Goal: Information Seeking & Learning: Learn about a topic

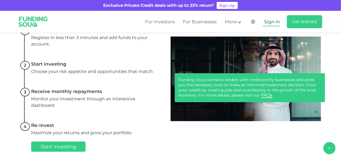
click at [268, 21] on span "Sign in" at bounding box center [272, 21] width 16 height 5
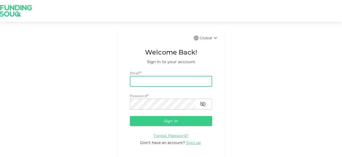
click at [182, 83] on input "email" at bounding box center [171, 81] width 82 height 11
type input "saud_almehri@hotmail.com"
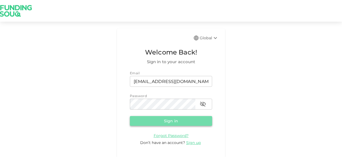
click at [171, 118] on button "Sign in" at bounding box center [171, 121] width 82 height 10
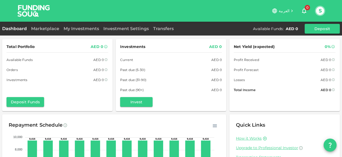
click at [287, 9] on span "العربية" at bounding box center [284, 10] width 11 height 5
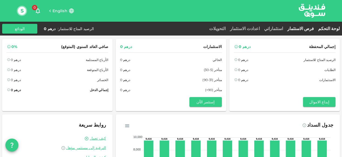
click at [309, 28] on link "فرص الاستثمار" at bounding box center [300, 28] width 31 height 5
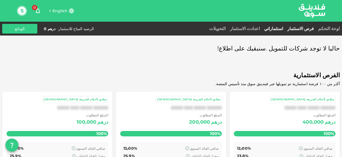
click at [285, 29] on link "استثماراتي" at bounding box center [273, 28] width 23 height 5
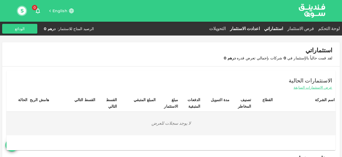
click at [262, 28] on link "اعدادت الاستثمار" at bounding box center [245, 28] width 34 height 5
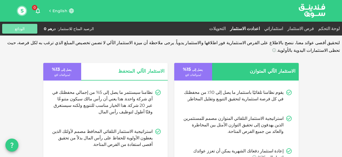
click at [24, 27] on button "الودائع" at bounding box center [19, 29] width 35 height 10
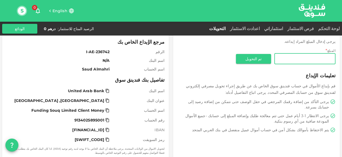
scroll to position [43, 0]
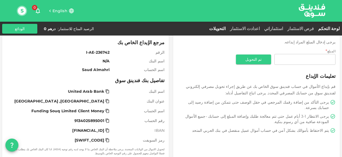
click at [330, 29] on link "لوحة التحكم" at bounding box center [328, 28] width 24 height 5
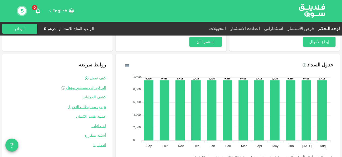
scroll to position [73, 0]
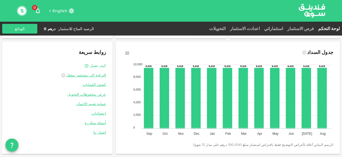
click at [100, 65] on link "كيف تعمل" at bounding box center [98, 65] width 16 height 5
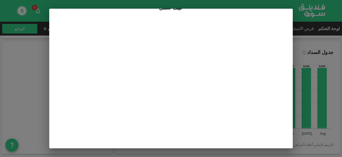
scroll to position [0, 0]
click at [58, 16] on icon at bounding box center [55, 16] width 5 height 5
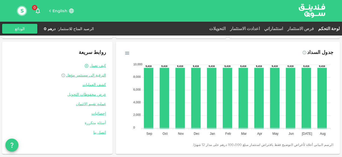
click at [103, 122] on link "أسئلة متكررة" at bounding box center [57, 122] width 97 height 5
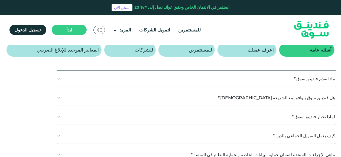
scroll to position [99, 0]
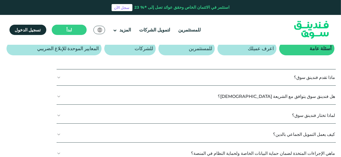
click at [116, 95] on button "هل فندينق سوق يتوافق مع الشريعة [DEMOGRAPHIC_DATA]؟" at bounding box center [196, 96] width 279 height 16
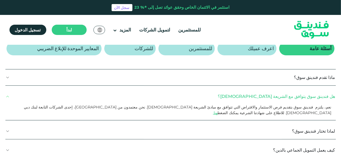
drag, startPoint x: 116, startPoint y: 95, endPoint x: 65, endPoint y: 94, distance: 50.9
click at [65, 94] on button "هل فندينق سوق يتوافق مع الشريعة [DEMOGRAPHIC_DATA]؟" at bounding box center [170, 96] width 330 height 16
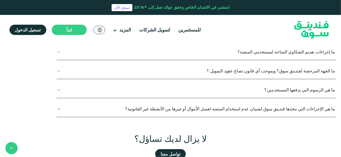
scroll to position [238, 0]
click at [116, 89] on button "ما هي الرسوم التي يدفعها المستخدمين؟" at bounding box center [196, 89] width 279 height 16
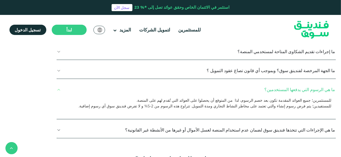
click at [116, 88] on button "ما هي الرسوم التي يدفعها المستخدمين؟" at bounding box center [196, 89] width 279 height 16
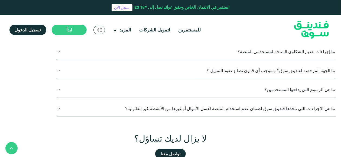
click at [115, 69] on button "ما الجهة المرخصة لفندينق سوق؟ وبموجب أي قانون تصاغ عقود التمويل ؟" at bounding box center [196, 70] width 279 height 16
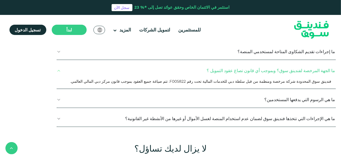
click at [115, 69] on button "ما الجهة المرخصة لفندينق سوق؟ وبموجب أي قانون تصاغ عقود التمويل ؟" at bounding box center [196, 70] width 279 height 16
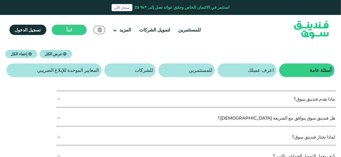
scroll to position [78, 0]
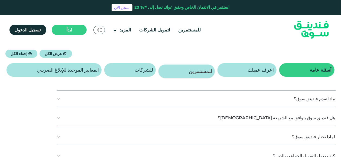
click at [179, 68] on link "للمستثمرين" at bounding box center [186, 71] width 56 height 14
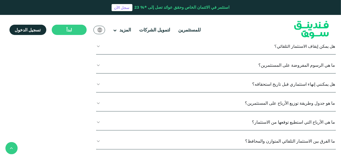
scroll to position [153, 0]
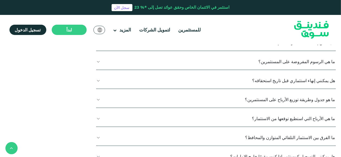
click at [151, 79] on button "هل يمكنني إنهاء استثماري قبل تاريخ استحقاقه؟" at bounding box center [215, 81] width 239 height 16
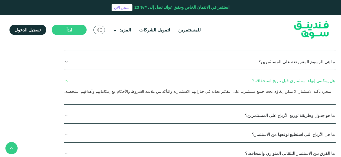
click at [124, 80] on button "هل يمكنني إنهاء استثماري قبل تاريخ استحقاقه؟" at bounding box center [199, 81] width 271 height 16
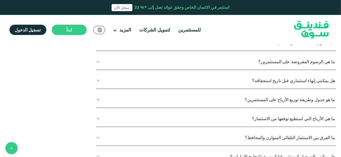
click at [150, 98] on button "ما هو جدول وطريقة توزيع الأرباح على المستثمرين؟" at bounding box center [215, 99] width 239 height 16
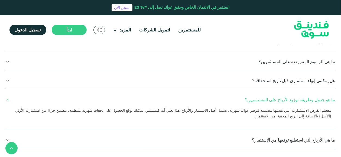
click at [150, 98] on button "ما هو جدول وطريقة توزيع الأرباح على المستثمرين؟" at bounding box center [170, 99] width 330 height 16
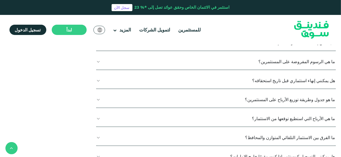
click at [151, 116] on button "ما هي الأرباح التي استطيع توقعها من الاستثمار؟" at bounding box center [215, 118] width 239 height 16
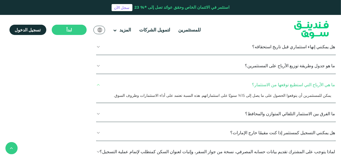
scroll to position [187, 0]
click at [151, 83] on button "ما هي الأرباح التي استطيع توقعها من الاستثمار؟" at bounding box center [215, 84] width 239 height 16
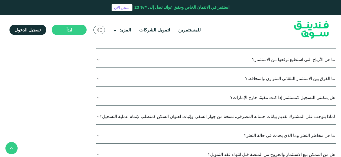
scroll to position [221, 0]
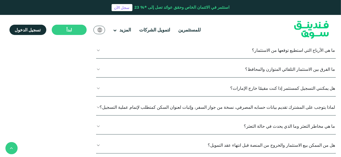
click at [152, 88] on button "هل يمكنني التسجيل كمستثمر إذا كنت مقيمًا خارج الإمارات؟" at bounding box center [215, 88] width 239 height 16
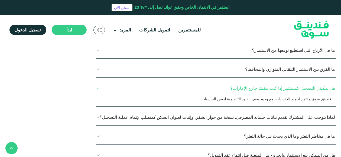
drag, startPoint x: 152, startPoint y: 88, endPoint x: 144, endPoint y: 91, distance: 8.5
click at [150, 87] on button "هل يمكنني التسجيل كمستثمر إذا كنت مقيمًا خارج الإمارات؟" at bounding box center [215, 88] width 239 height 16
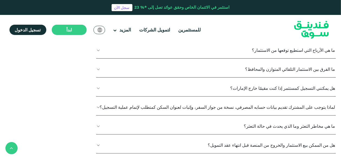
click at [152, 106] on button "لماذا يتوجب على المشترك تقديم بيانات حسابه المصرفي، نسخة من جواز السفر، وإثبات …" at bounding box center [215, 107] width 239 height 16
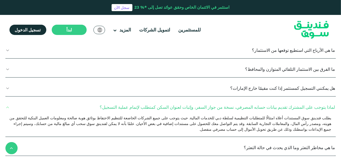
click at [6, 106] on button "لماذا يتوجب على المشترك تقديم بيانات حسابه المصرفي، نسخة من جواز السفر، وإثبات …" at bounding box center [170, 107] width 330 height 16
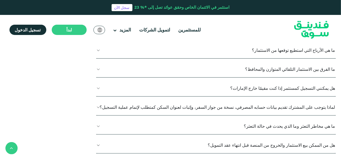
click at [151, 126] on button "ما هي مخاطر التعثر وما الذي يحدث في حالة التعثر؟" at bounding box center [215, 126] width 239 height 16
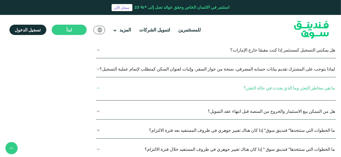
scroll to position [259, 0]
click at [152, 86] on button "ما هي مخاطر التعثر وما الذي يحدث في حالة التعثر؟" at bounding box center [215, 88] width 239 height 16
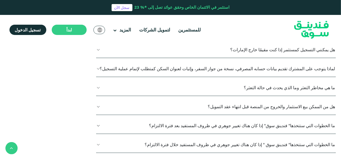
click at [152, 86] on button "ما هي مخاطر التعثر وما الذي يحدث في حالة التعثر؟" at bounding box center [215, 88] width 239 height 16
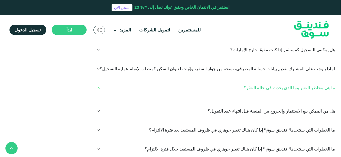
click at [151, 86] on button "ما هي مخاطر التعثر وما الذي يحدث في حالة التعثر؟" at bounding box center [215, 88] width 239 height 16
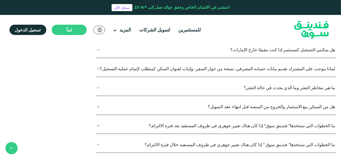
click at [151, 105] on button "هل من الممكن بيع الاستثمار والخروج من المنصة قبل انتهاء عقد التمويل؟" at bounding box center [215, 106] width 239 height 16
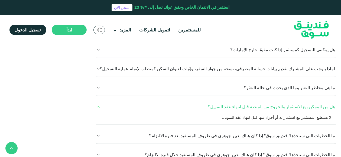
click at [151, 105] on button "هل من الممكن بيع الاستثمار والخروج من المنصة قبل انتهاء عقد التمويل؟" at bounding box center [215, 106] width 239 height 16
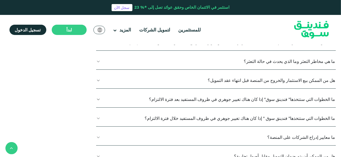
scroll to position [286, 0]
click at [151, 95] on button "ما الخطوات التي ستتخذها" فندينق سوق" إذا كان هناك تغيير جوهري في ظروف المستفيد …" at bounding box center [215, 99] width 239 height 16
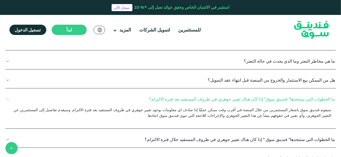
click at [151, 95] on button "ما الخطوات التي ستتخذها" فندينق سوق" إذا كان هناك تغيير جوهري في ظروف المستفيد …" at bounding box center [170, 99] width 330 height 16
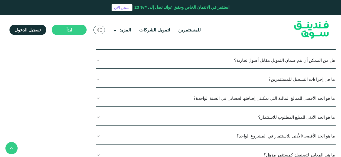
scroll to position [386, 0]
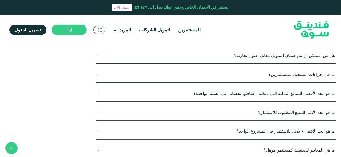
click at [150, 92] on button "ما هو الحد الأقصى للمبالغ المالية التي يمكنني إضافتها لحسابي في السنة الواحدة؟" at bounding box center [215, 93] width 239 height 16
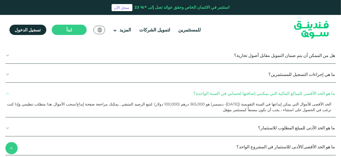
click at [150, 92] on button "ما هو الحد الأقصى للمبالغ المالية التي يمكنني إضافتها لحسابي في السنة الواحدة؟" at bounding box center [170, 93] width 330 height 16
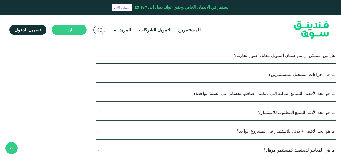
click at [150, 112] on button "ما هو الحد الأدنى للمبلغ المطلوب للاستثمار؟" at bounding box center [215, 112] width 239 height 16
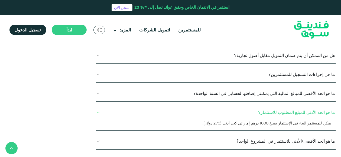
click at [150, 112] on button "ما هو الحد الأدنى للمبلغ المطلوب للاستثمار؟" at bounding box center [215, 112] width 239 height 16
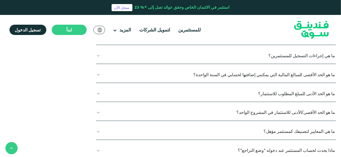
scroll to position [405, 0]
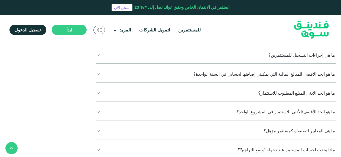
click at [150, 111] on button "ما هو الحد الأقصى/الأدنى للاستثمار في المشروع الواحد؟" at bounding box center [215, 112] width 239 height 16
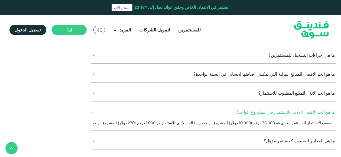
click at [150, 111] on button "ما هو الحد الأقصى/الأدنى للاستثمار في المشروع الواحد؟" at bounding box center [213, 112] width 245 height 16
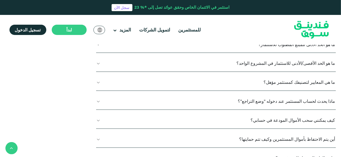
scroll to position [454, 0]
drag, startPoint x: 150, startPoint y: 101, endPoint x: 134, endPoint y: 107, distance: 16.4
click at [153, 100] on button "ماذا يحدث لحساب المستثمر عند دخوله "وضع التراجع"؟" at bounding box center [215, 101] width 239 height 16
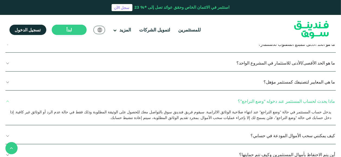
click at [5, 97] on button "ماذا يحدث لحساب المستثمر عند دخوله "وضع التراجع"؟" at bounding box center [170, 101] width 330 height 16
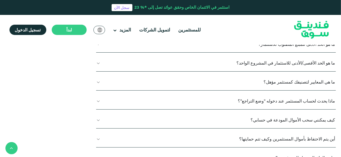
click at [150, 120] on button "كيف يمكنني سحب الأموال المودعة في حسابي؟" at bounding box center [215, 120] width 239 height 16
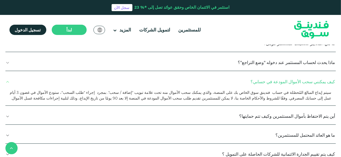
scroll to position [493, 0]
click at [7, 80] on button "كيف يمكنني سحب الأموال المودعة في حسابي؟" at bounding box center [170, 81] width 330 height 16
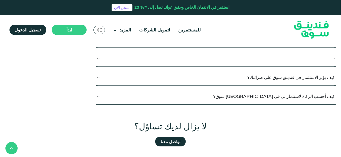
scroll to position [614, 0]
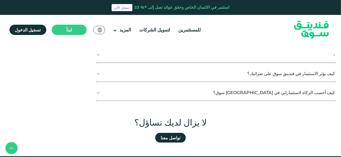
click at [151, 92] on button "كيف أحسب الزكاة لاستثماراتي في [GEOGRAPHIC_DATA] سوق؟" at bounding box center [215, 92] width 239 height 16
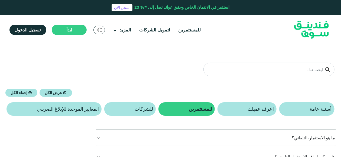
scroll to position [0, 0]
